Goal: Transaction & Acquisition: Purchase product/service

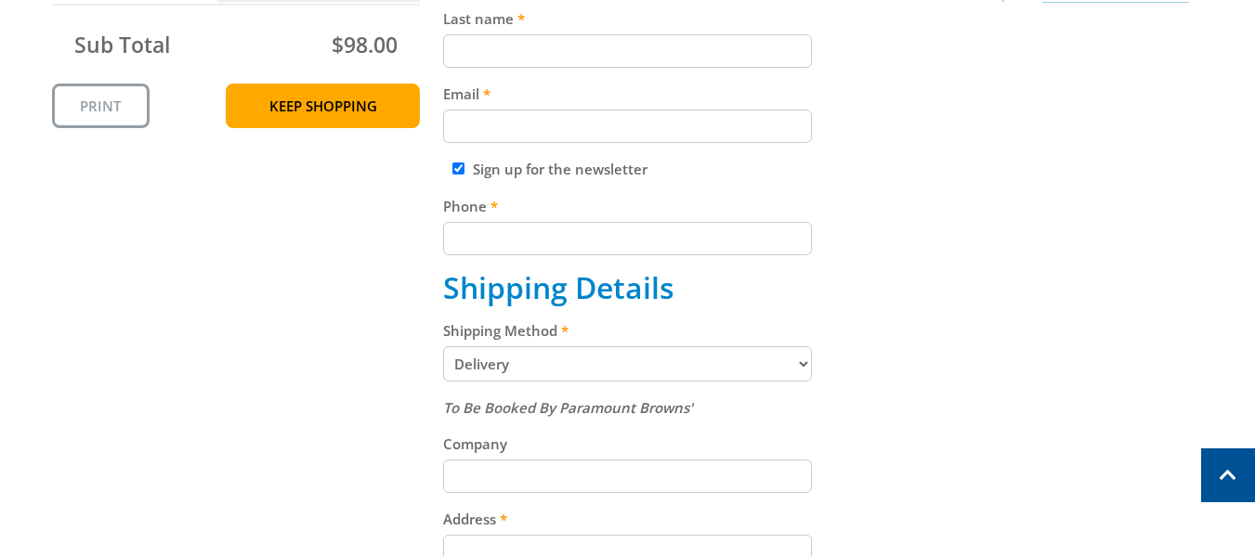
scroll to position [576, 0]
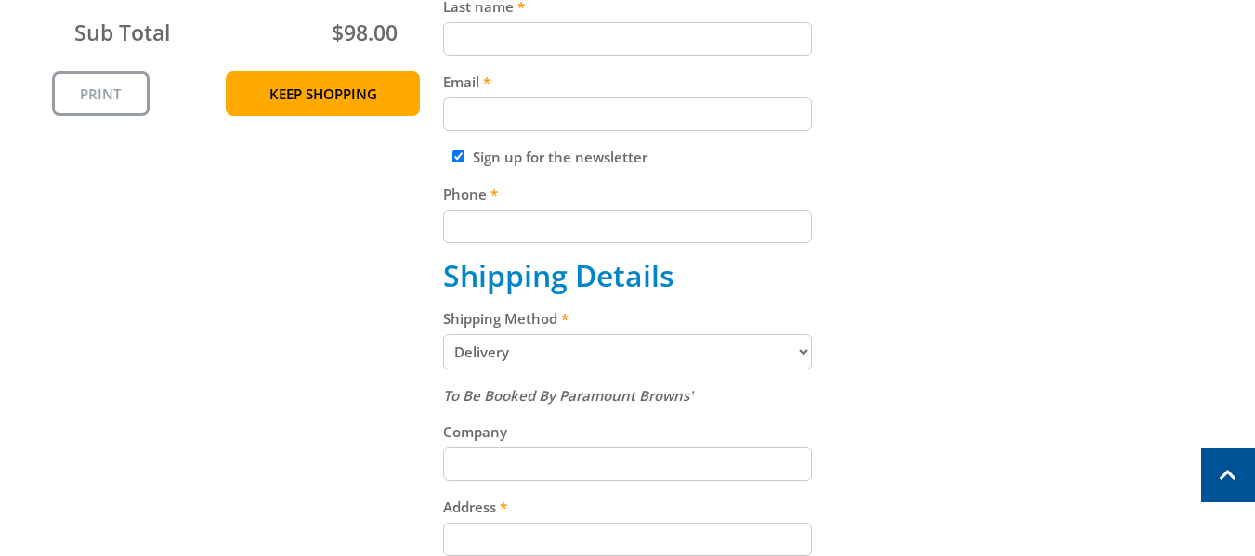
click at [525, 352] on select "Pickup from Gepps Cross Delivery" at bounding box center [627, 351] width 369 height 35
click at [443, 334] on select "Pickup from Gepps Cross Delivery" at bounding box center [627, 351] width 369 height 35
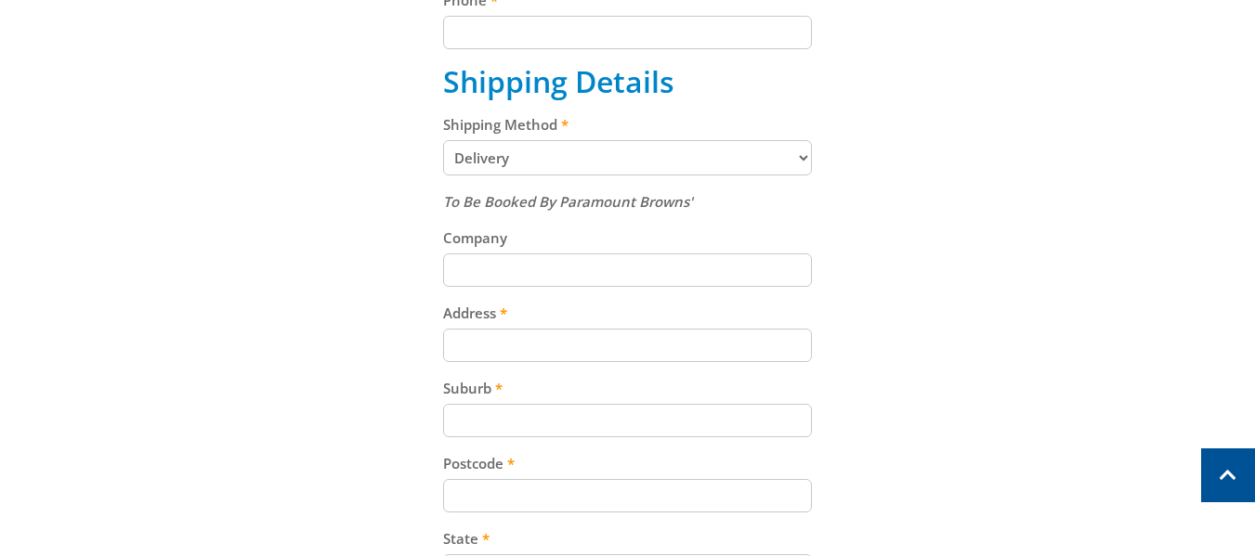
scroll to position [775, 0]
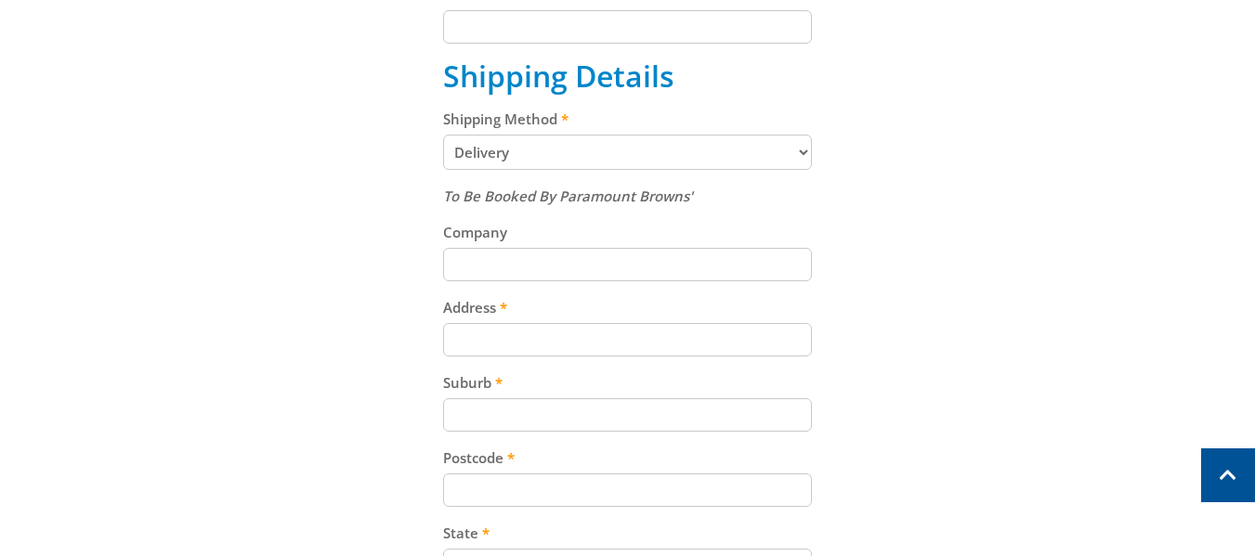
click at [502, 344] on input "Address" at bounding box center [627, 339] width 369 height 33
type input "[STREET_ADDRESS][PERSON_NAME][PERSON_NAME]"
click at [510, 418] on input "Suburb" at bounding box center [627, 414] width 369 height 33
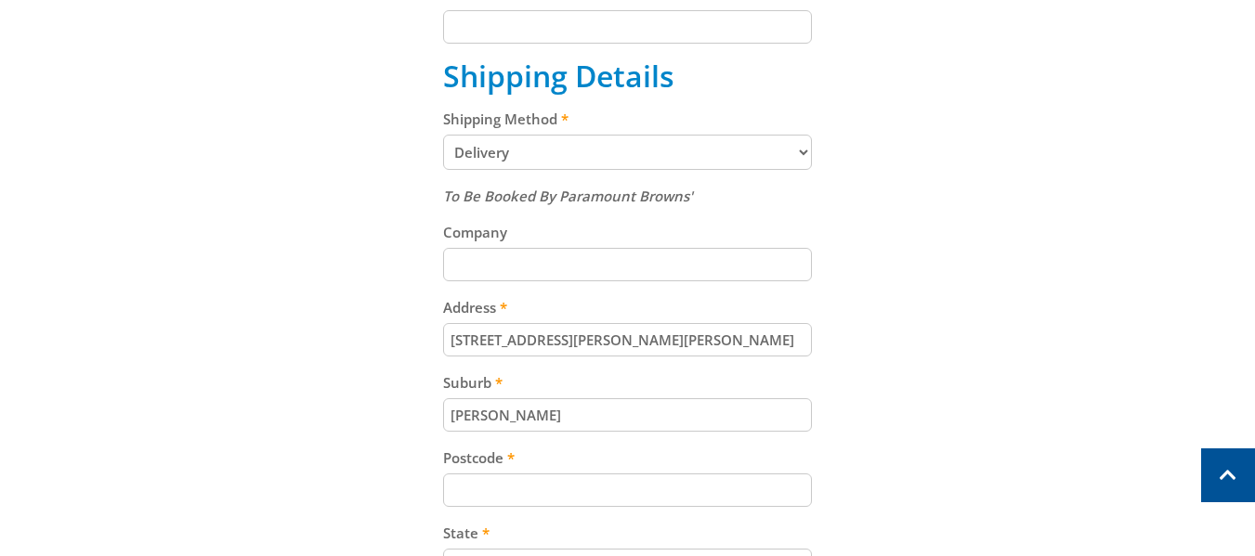
type input "[PERSON_NAME]"
click at [521, 491] on input "Postcode" at bounding box center [627, 490] width 369 height 33
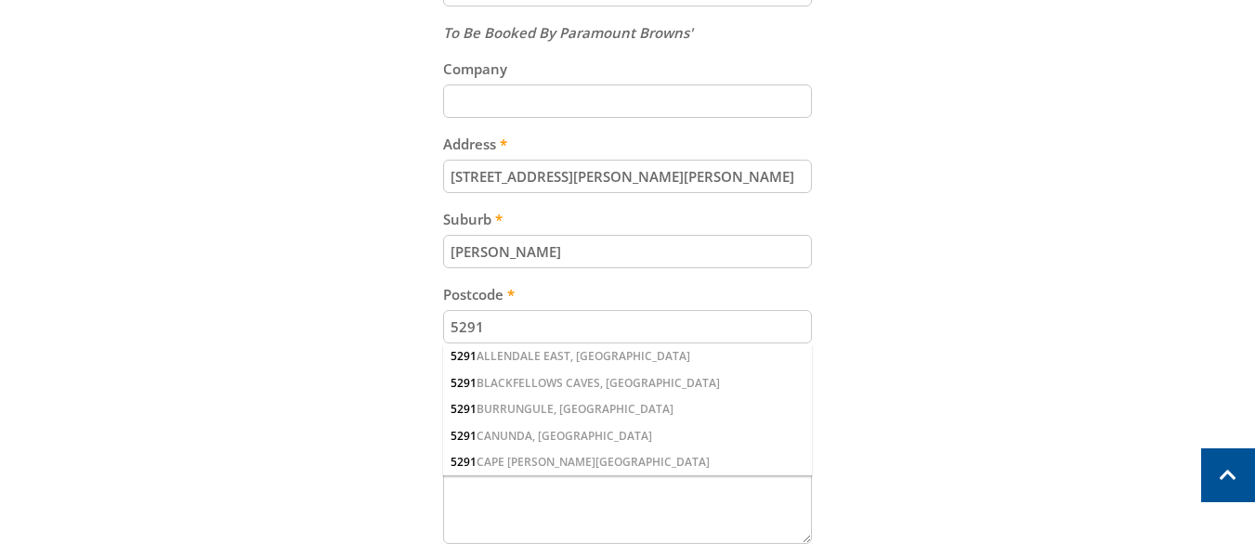
scroll to position [963, 0]
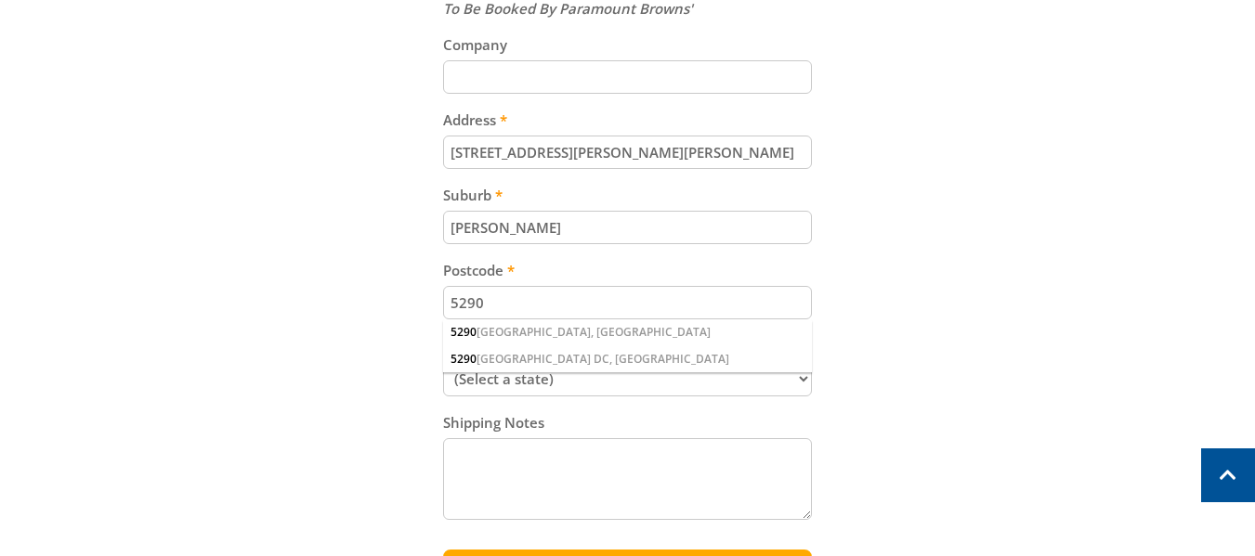
click at [617, 332] on div "5290 [GEOGRAPHIC_DATA], [GEOGRAPHIC_DATA]" at bounding box center [627, 332] width 369 height 26
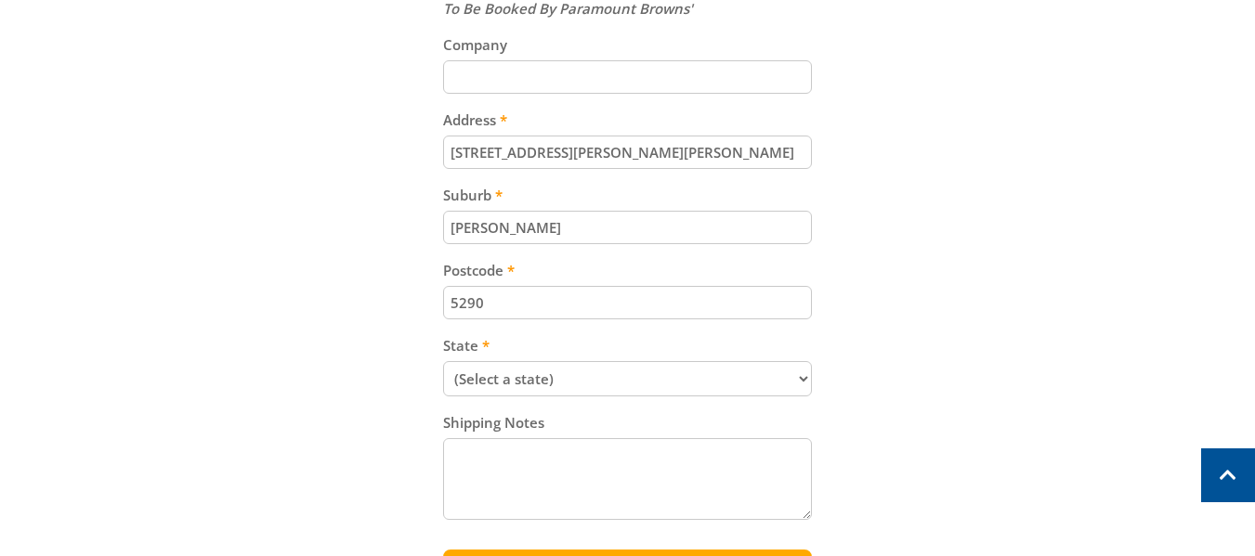
click at [537, 307] on input "5290" at bounding box center [627, 302] width 369 height 33
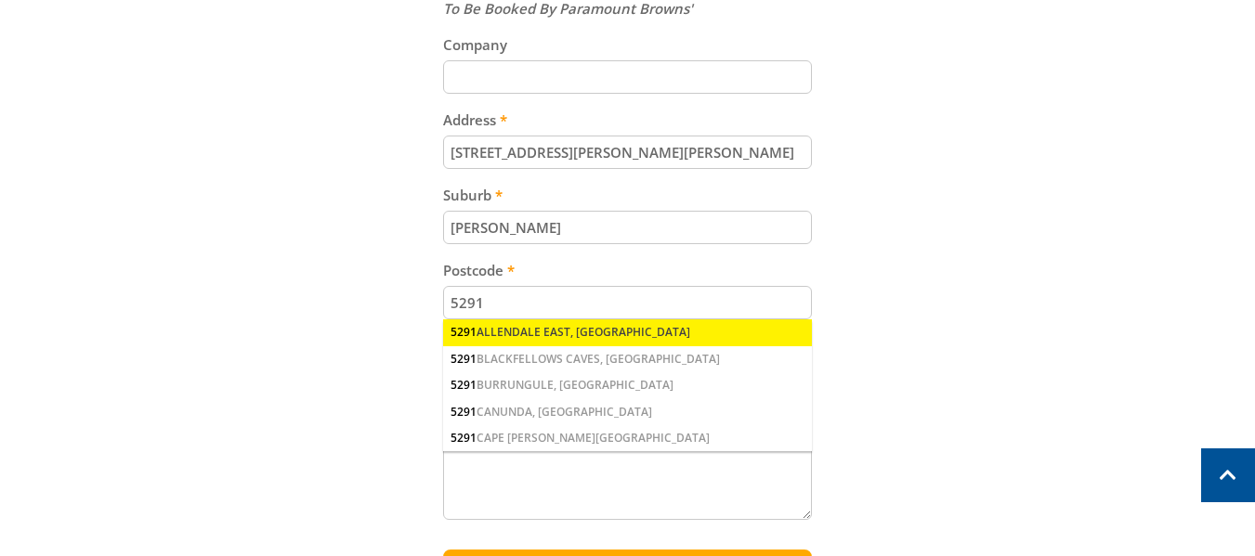
type input "5291"
click at [562, 325] on div "[STREET_ADDRESS]" at bounding box center [627, 332] width 369 height 26
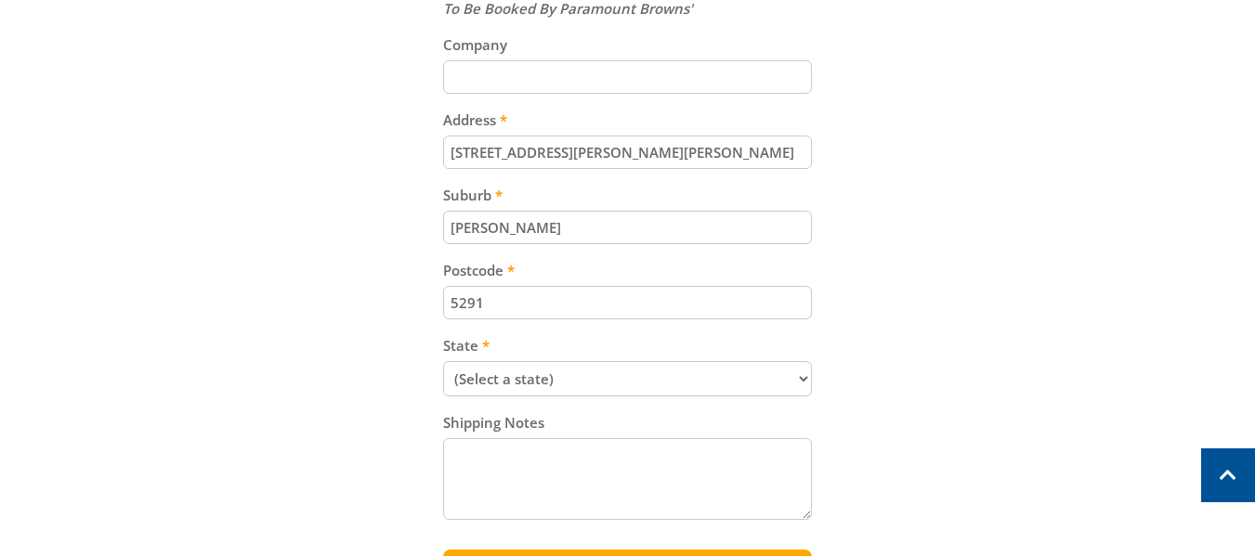
click at [570, 375] on select "(Select a state) [GEOGRAPHIC_DATA] [GEOGRAPHIC_DATA] [GEOGRAPHIC_DATA] [GEOGRAP…" at bounding box center [627, 378] width 369 height 35
select select "SA"
click at [443, 361] on select "(Select a state) [GEOGRAPHIC_DATA] [GEOGRAPHIC_DATA] [GEOGRAPHIC_DATA] [GEOGRAP…" at bounding box center [627, 378] width 369 height 35
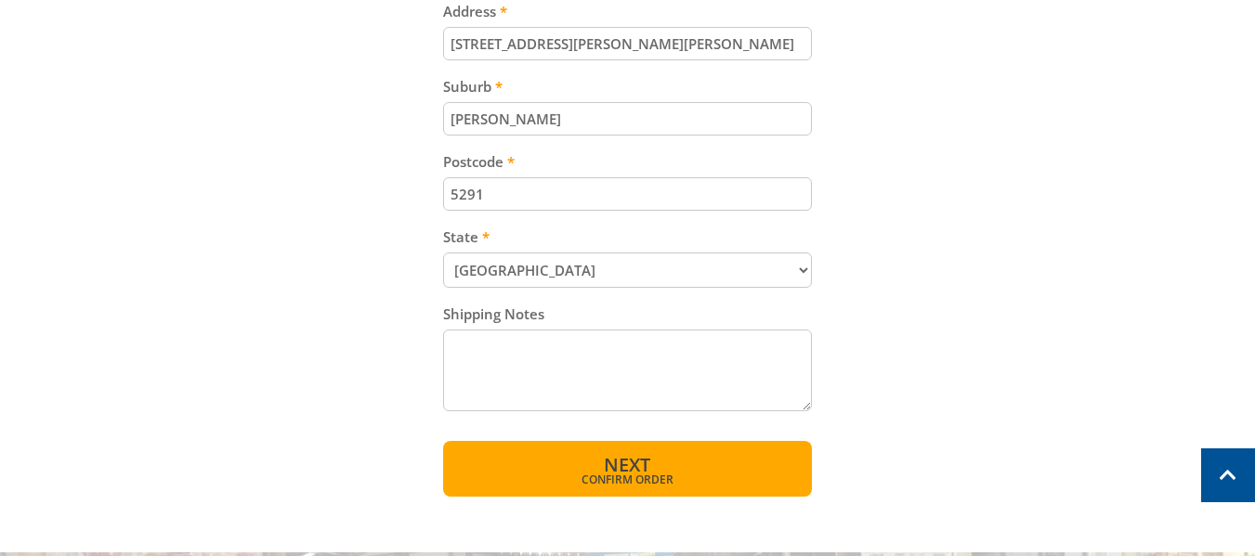
click at [555, 483] on span "Confirm order" at bounding box center [627, 480] width 289 height 11
